Goal: Navigation & Orientation: Understand site structure

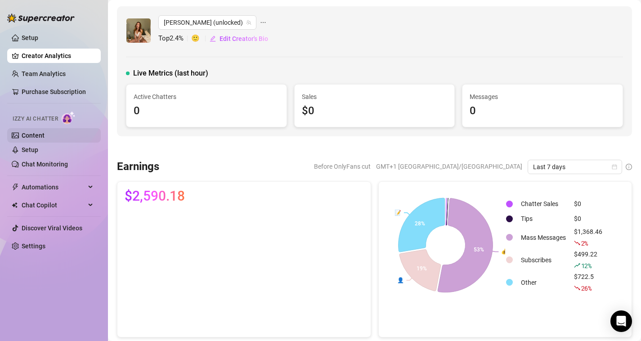
click at [37, 136] on link "Content" at bounding box center [33, 135] width 23 height 7
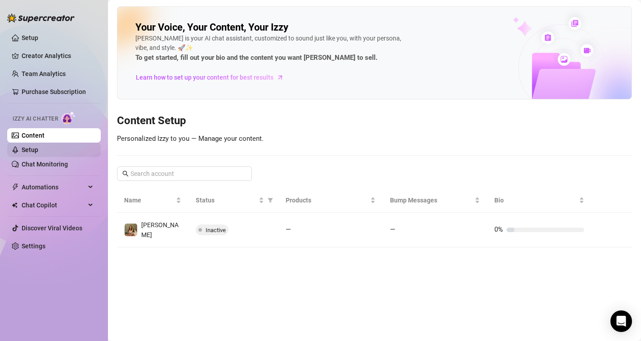
click at [38, 149] on link "Setup" at bounding box center [30, 149] width 17 height 7
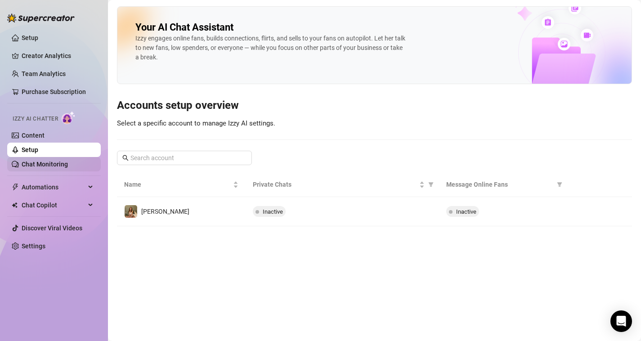
click at [50, 165] on link "Chat Monitoring" at bounding box center [45, 164] width 46 height 7
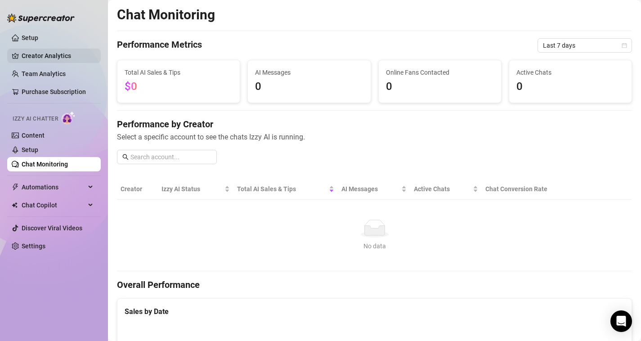
click at [58, 59] on link "Creator Analytics" at bounding box center [58, 56] width 72 height 14
